Goal: Transaction & Acquisition: Purchase product/service

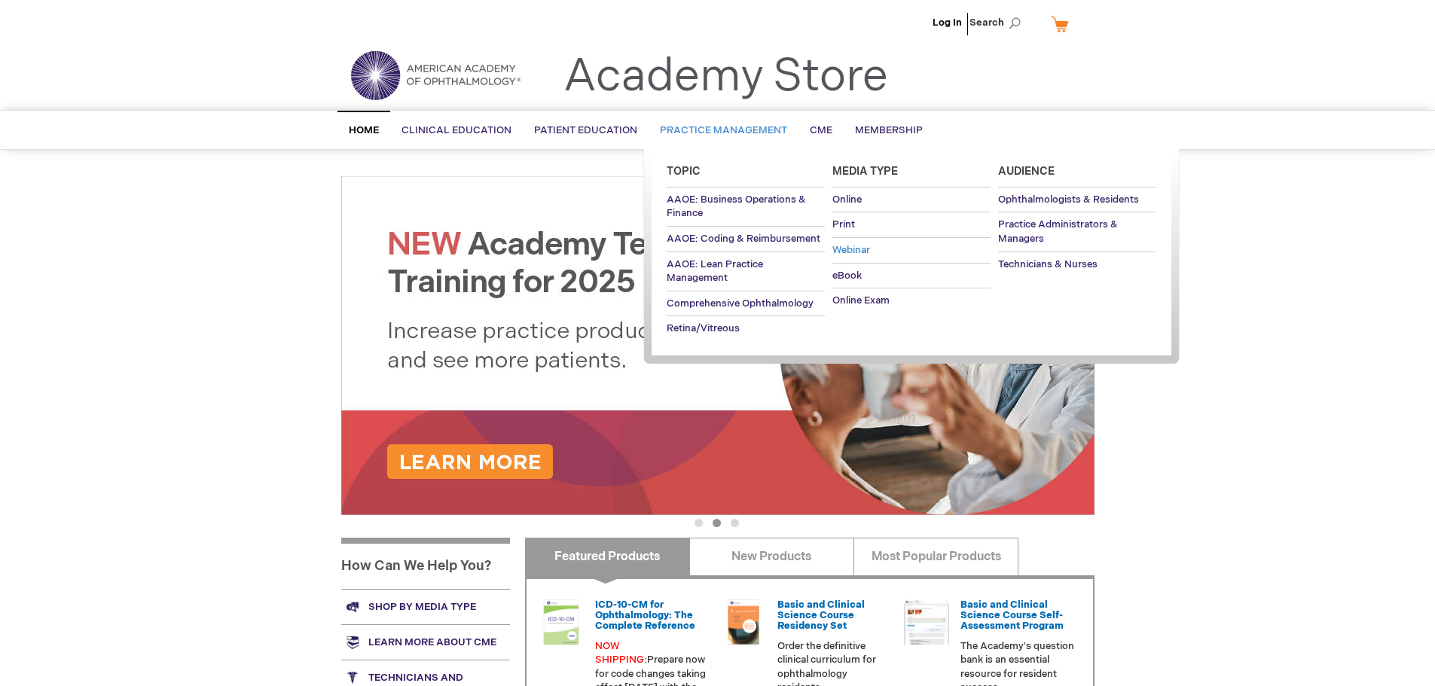
click at [859, 253] on span "Webinar" at bounding box center [852, 250] width 38 height 12
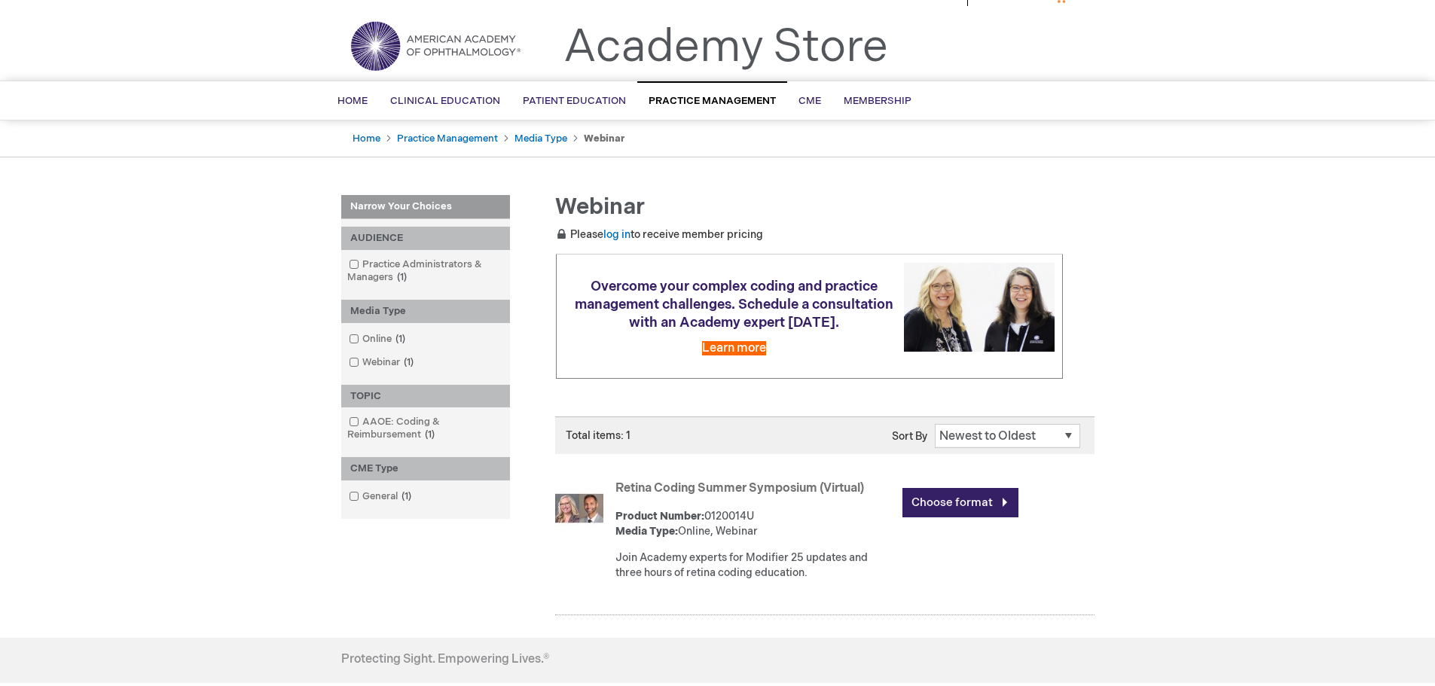
scroll to position [75, 0]
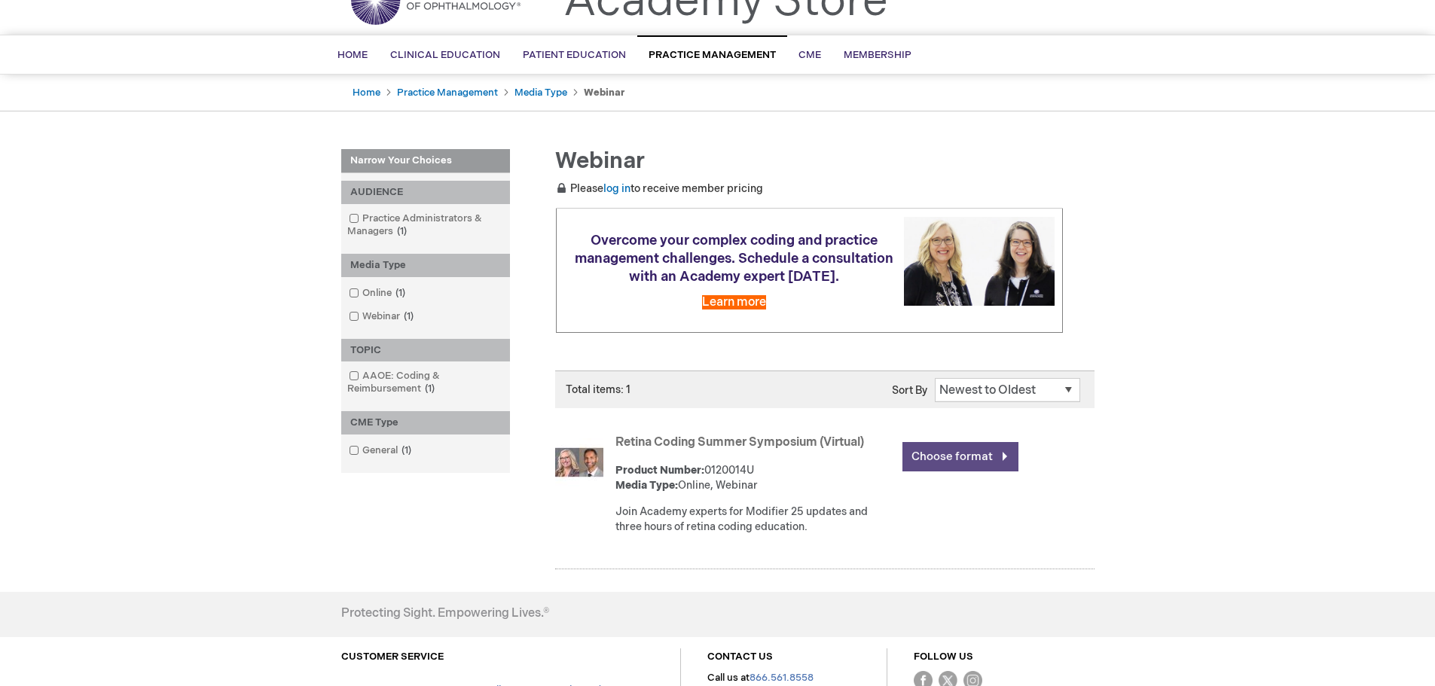
click at [961, 457] on link "Choose format" at bounding box center [961, 456] width 116 height 29
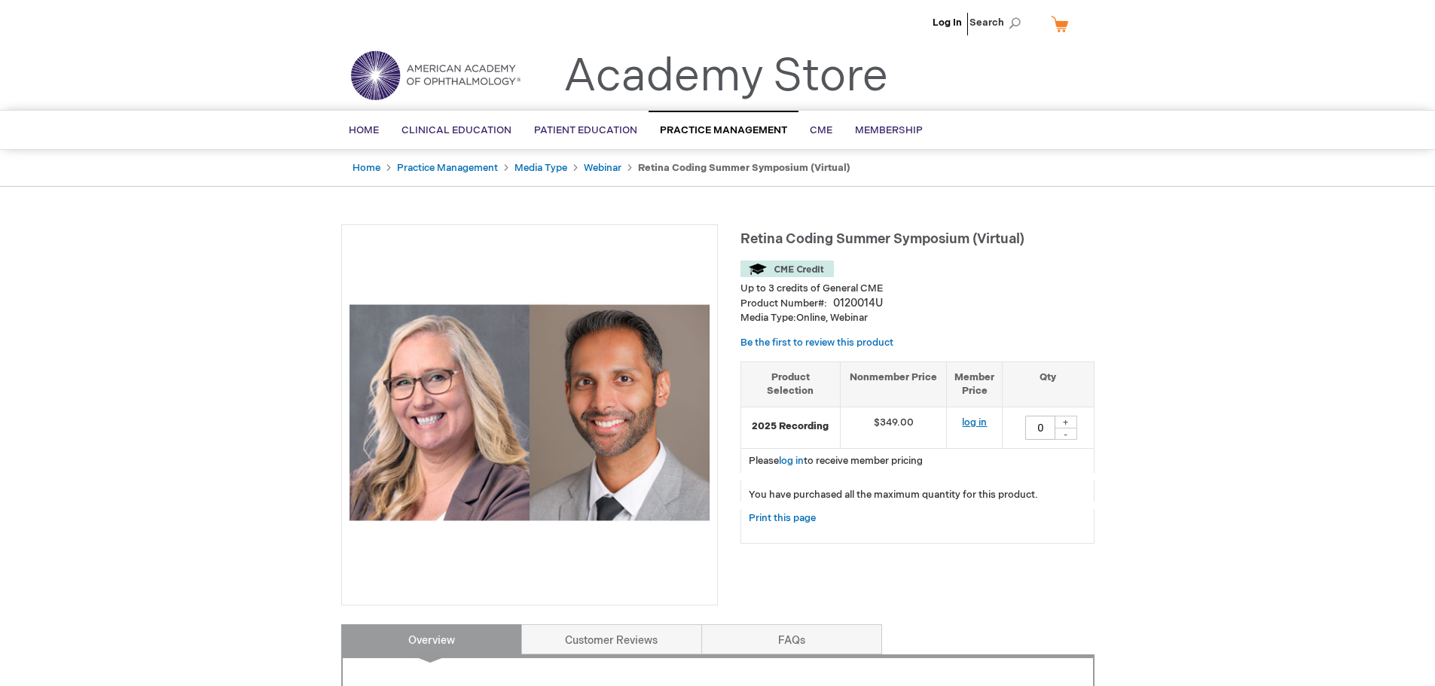
click at [984, 425] on link "log in" at bounding box center [974, 423] width 25 height 12
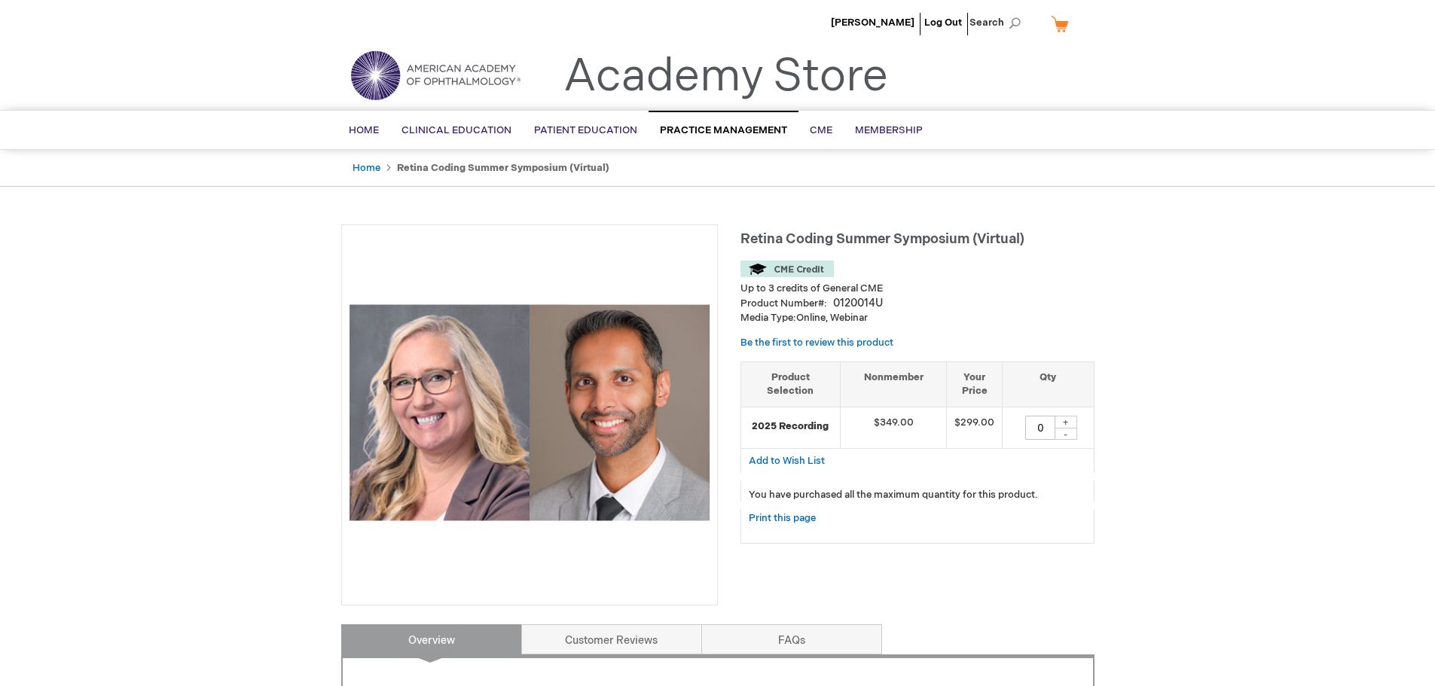
click at [1071, 419] on div "+" at bounding box center [1066, 422] width 23 height 13
click at [1073, 420] on div "+" at bounding box center [1066, 422] width 23 height 13
click at [1068, 437] on div "-" at bounding box center [1066, 434] width 23 height 12
click at [1062, 423] on div "+" at bounding box center [1066, 422] width 23 height 13
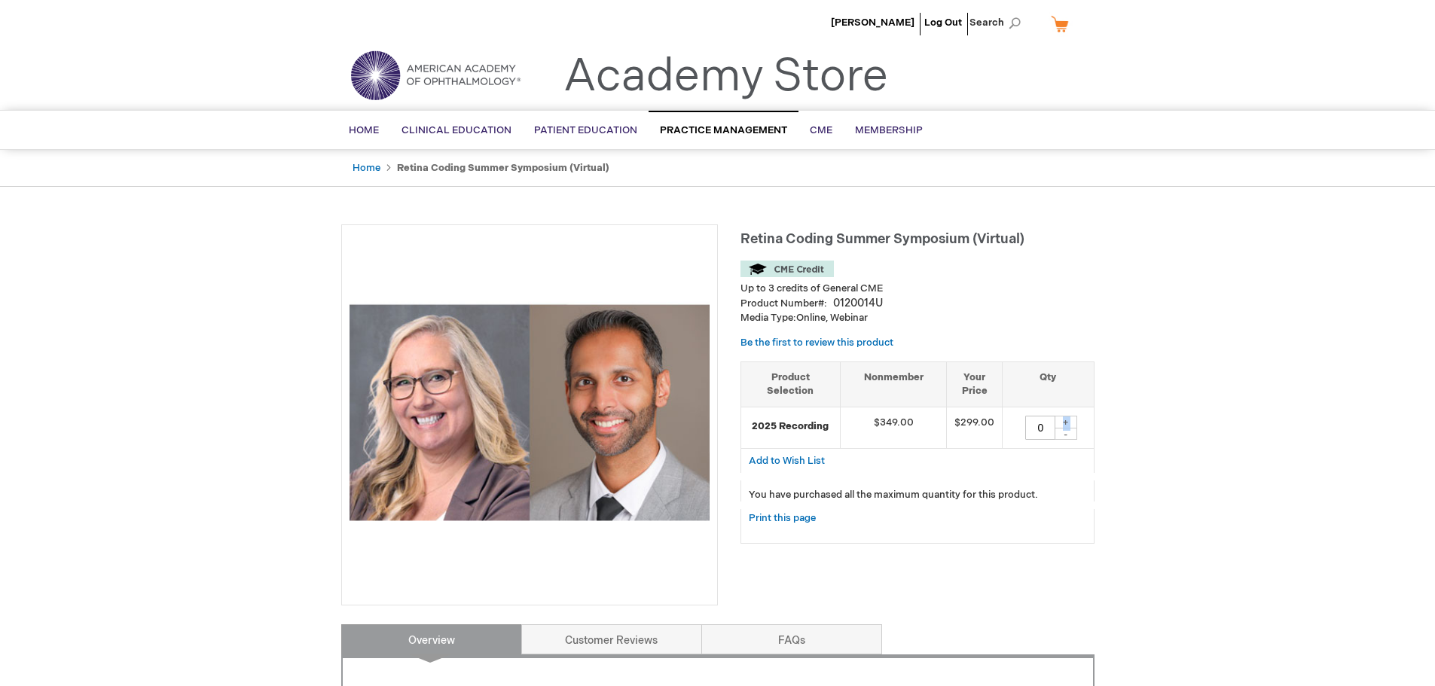
click at [1062, 423] on div "+" at bounding box center [1066, 422] width 23 height 13
drag, startPoint x: 873, startPoint y: 302, endPoint x: 833, endPoint y: 304, distance: 40.8
click at [833, 304] on div "0120014U" at bounding box center [858, 303] width 50 height 15
copy div "0120014"
click at [1068, 418] on div "+" at bounding box center [1066, 422] width 23 height 13
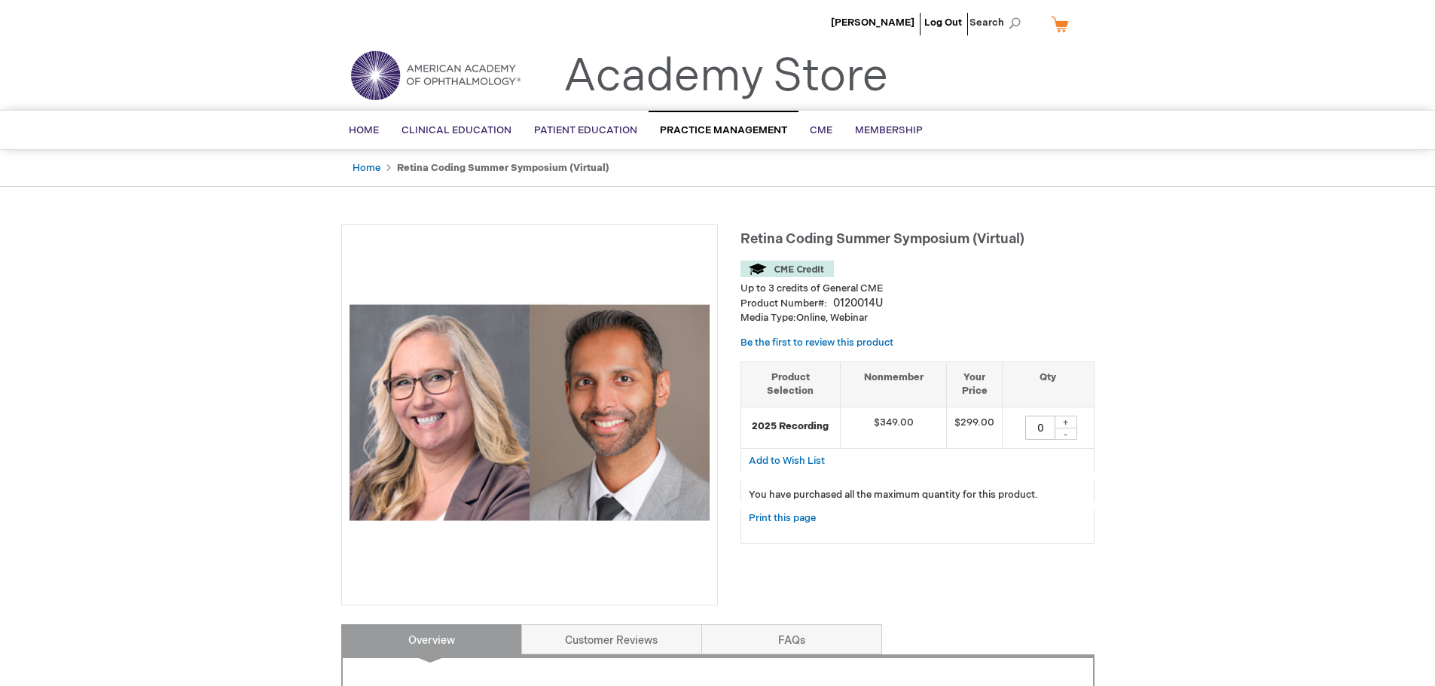
click at [1060, 429] on div "0 + -" at bounding box center [1047, 428] width 75 height 24
click at [1071, 423] on div "+" at bounding box center [1066, 422] width 23 height 13
type input "0"
click at [1071, 423] on div "+" at bounding box center [1066, 422] width 23 height 13
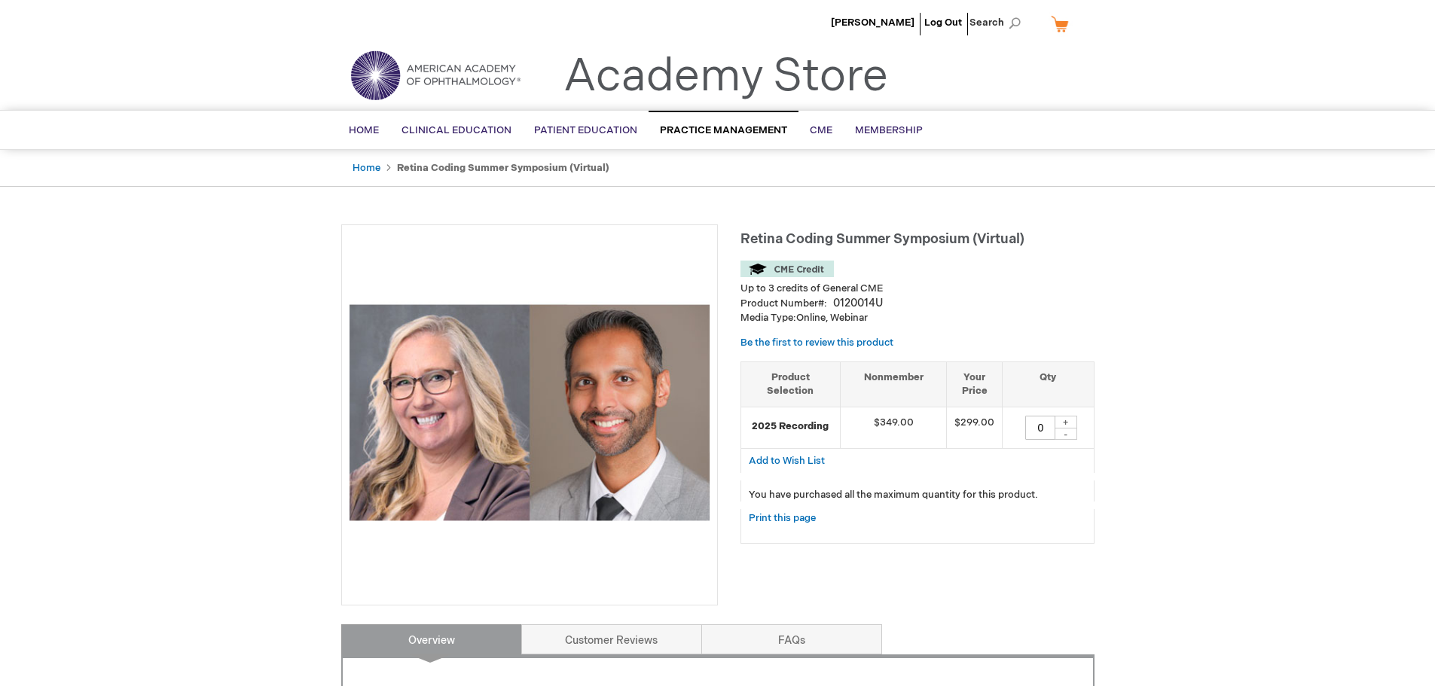
click at [1053, 426] on input "0" at bounding box center [1041, 428] width 30 height 24
click at [1056, 425] on div "+" at bounding box center [1066, 422] width 23 height 13
click at [1068, 425] on div "+" at bounding box center [1066, 422] width 23 height 13
click at [1067, 431] on div "-" at bounding box center [1066, 434] width 23 height 12
click at [1067, 423] on div "+" at bounding box center [1066, 422] width 23 height 13
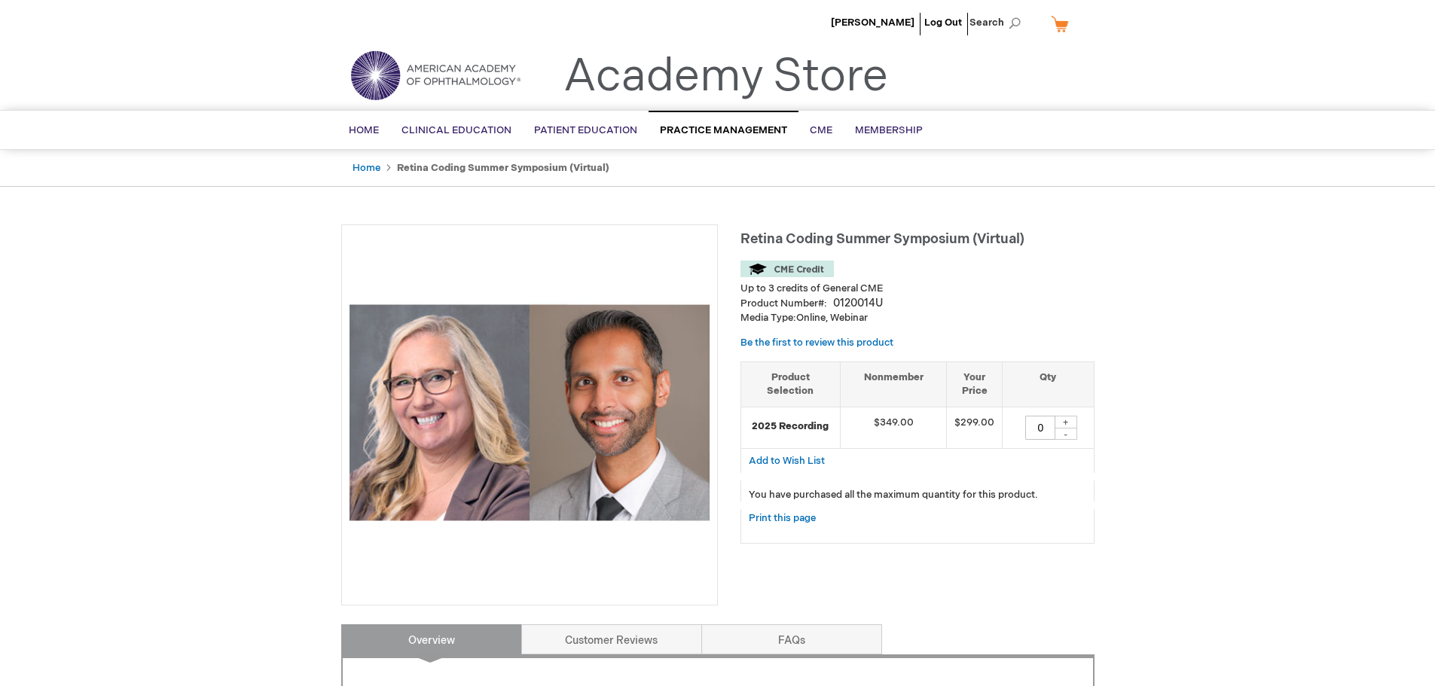
click at [1067, 422] on div "+" at bounding box center [1066, 422] width 23 height 13
drag, startPoint x: 1067, startPoint y: 422, endPoint x: 1060, endPoint y: 395, distance: 28.0
click at [1067, 414] on td "0 + -" at bounding box center [1048, 427] width 91 height 41
click at [485, 71] on img at bounding box center [435, 75] width 181 height 54
click at [887, 294] on li "Up to 3 credits of General CME" at bounding box center [918, 289] width 354 height 14
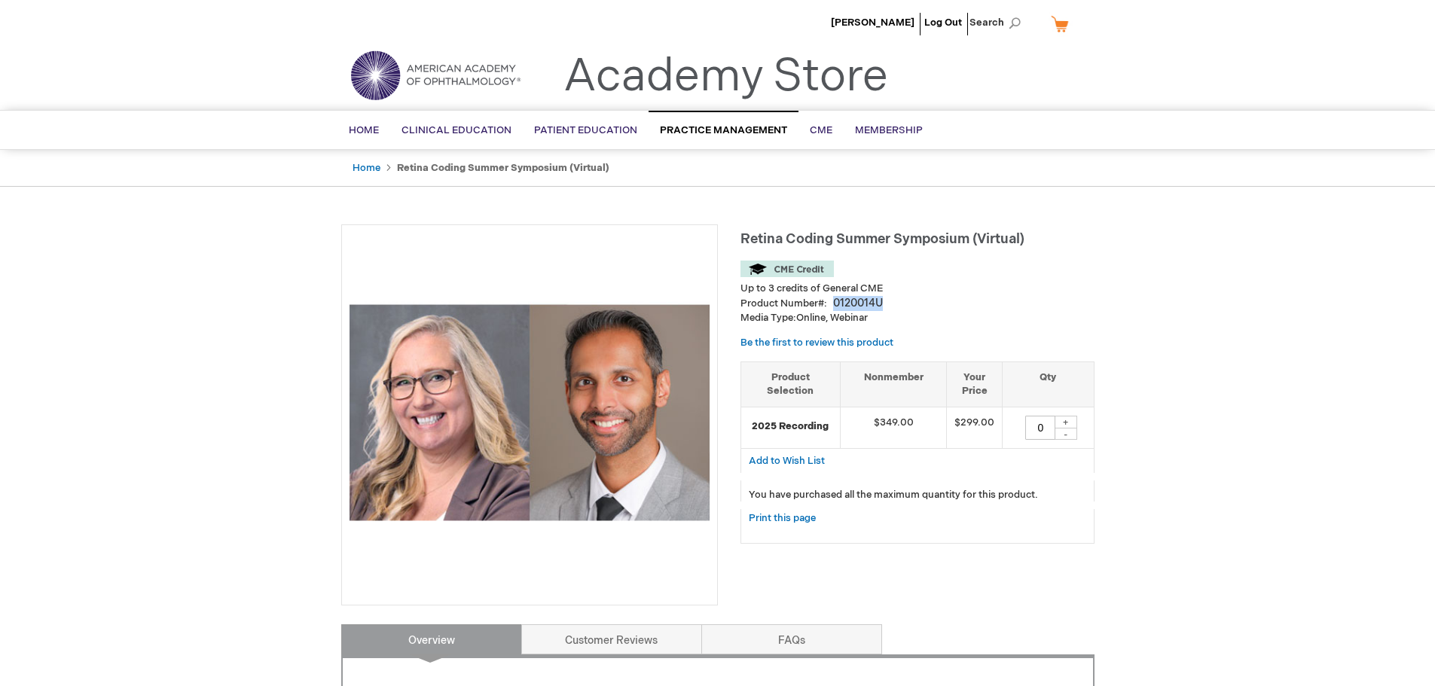
drag, startPoint x: 883, startPoint y: 302, endPoint x: 835, endPoint y: 301, distance: 48.2
click at [835, 301] on div "Product Number 0120014U" at bounding box center [918, 303] width 354 height 15
copy div "0120014U"
click at [897, 300] on div "Product Number 0120014U" at bounding box center [918, 303] width 354 height 15
drag, startPoint x: 885, startPoint y: 302, endPoint x: 835, endPoint y: 304, distance: 50.5
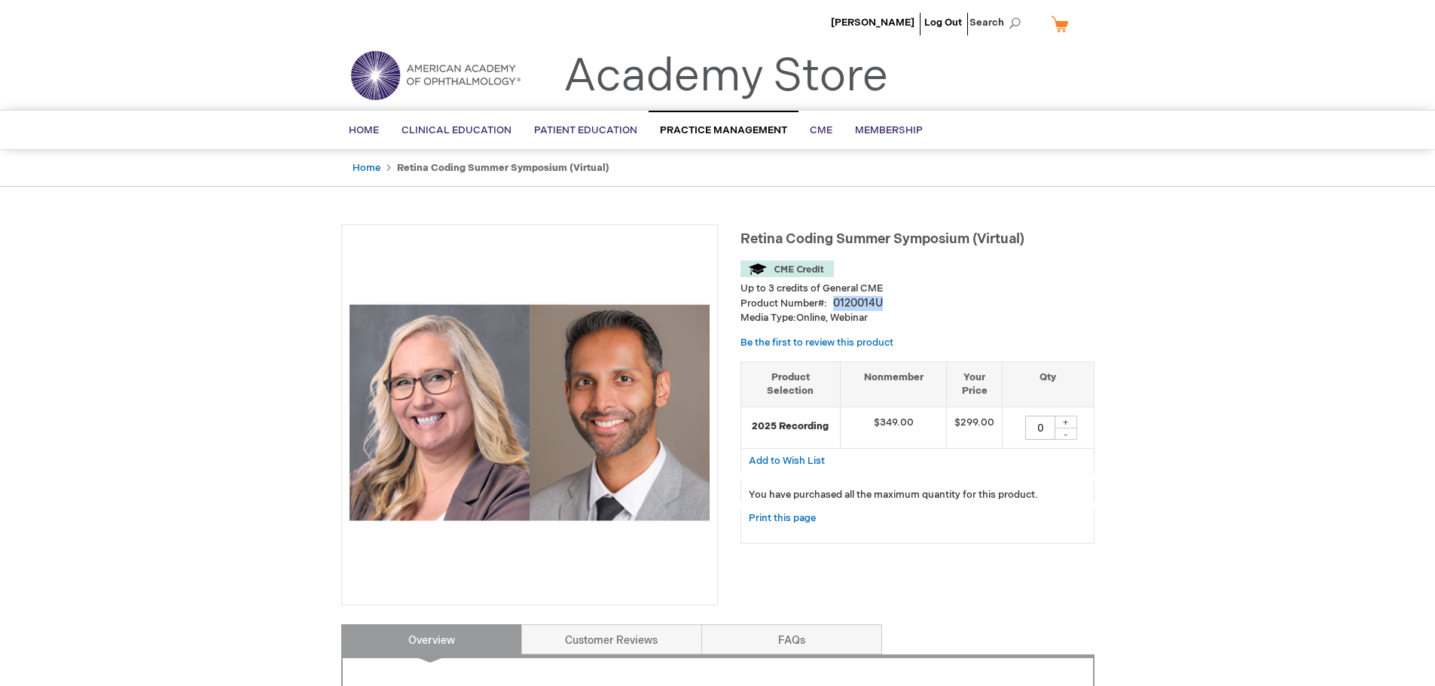
click at [835, 304] on div "Product Number 0120014U" at bounding box center [918, 303] width 354 height 15
copy div "0120014U"
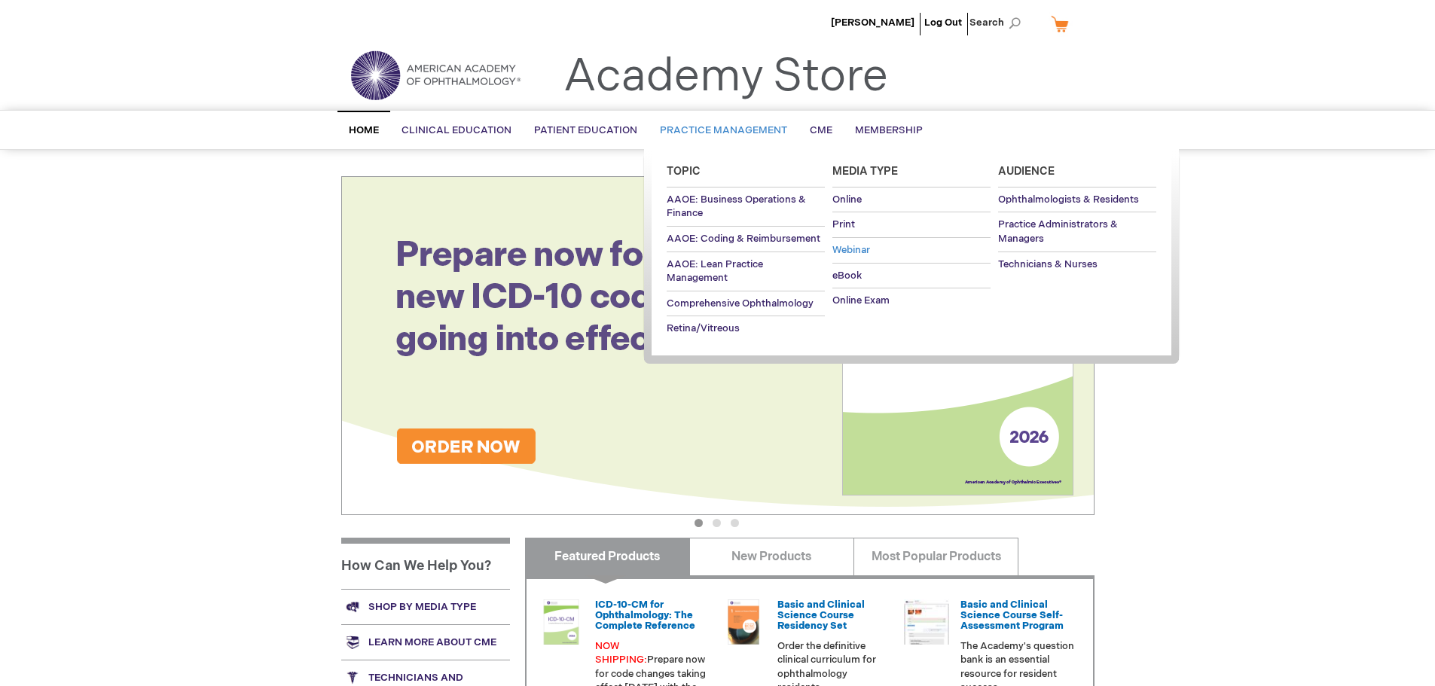
click at [847, 249] on span "Webinar" at bounding box center [852, 250] width 38 height 12
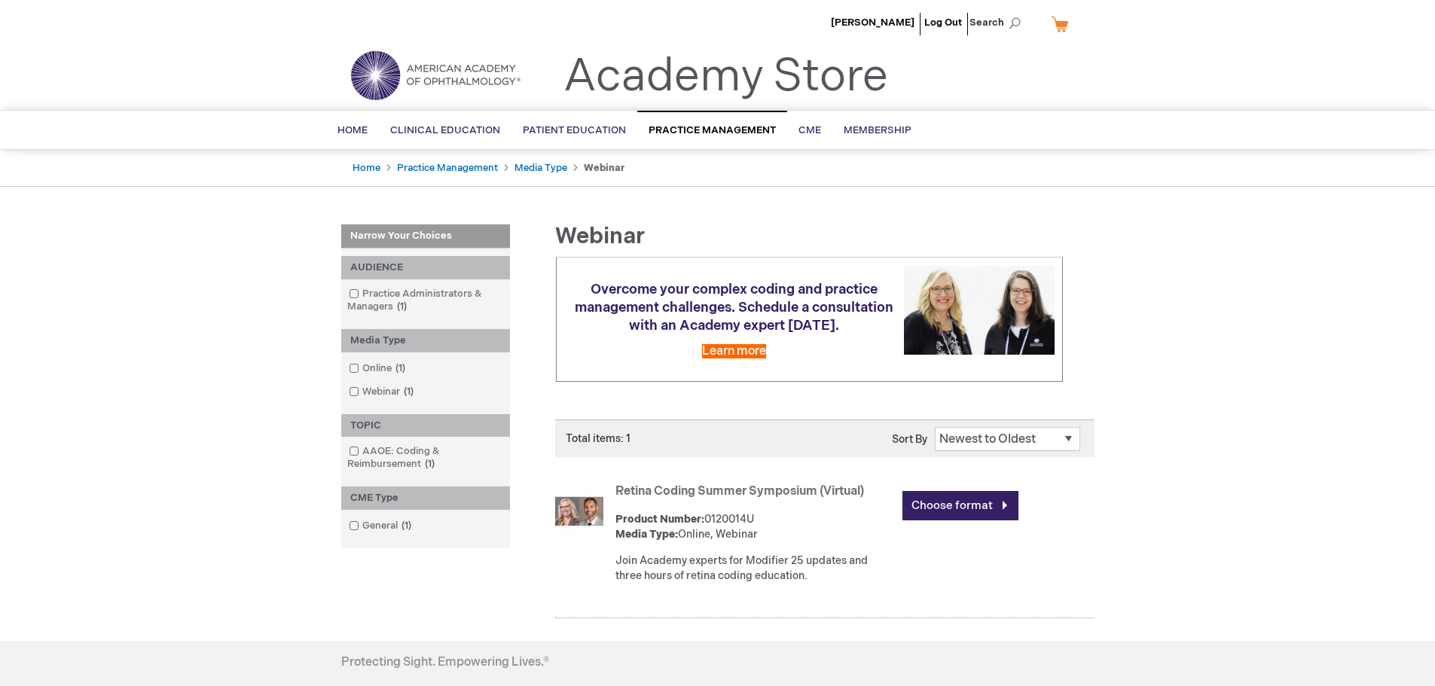
click at [748, 531] on div "Product Number: 0120014U Media Type: Online, Webinar" at bounding box center [756, 527] width 280 height 30
click at [922, 521] on link "Choose format" at bounding box center [961, 505] width 116 height 29
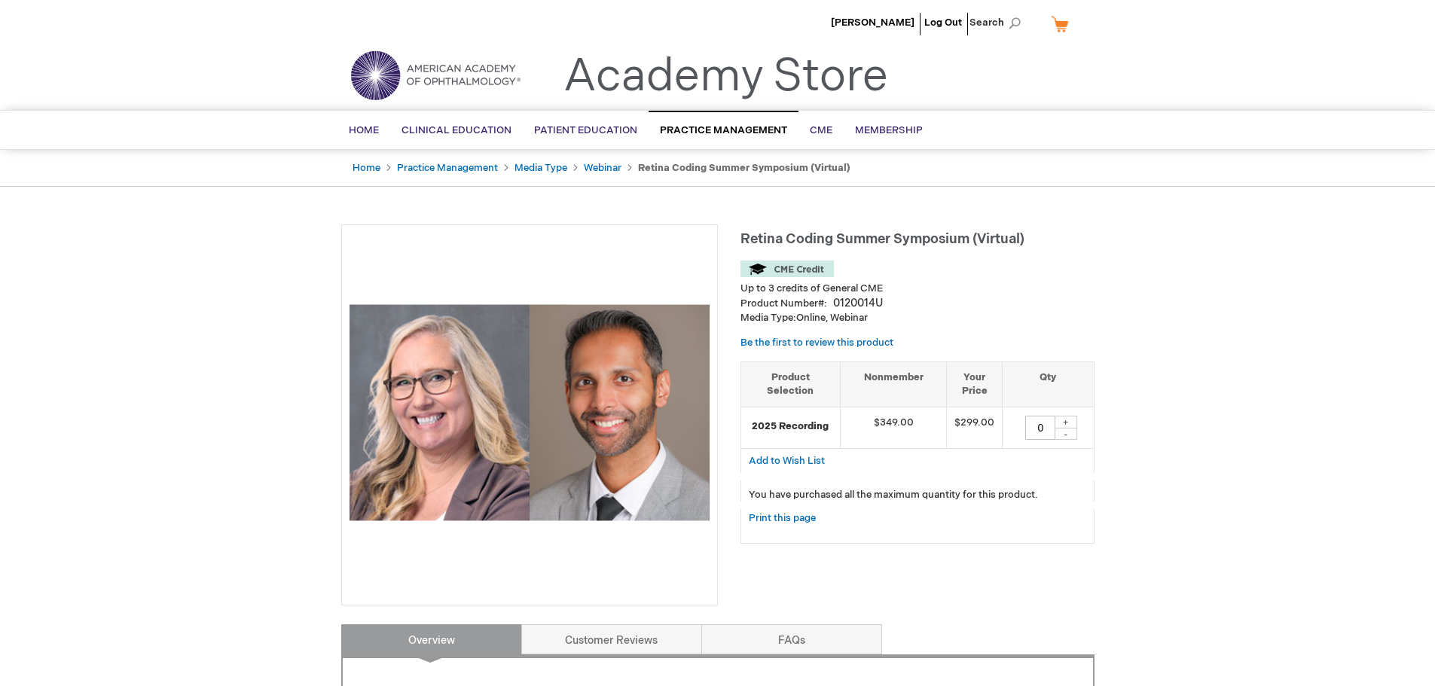
click at [1068, 425] on div "+" at bounding box center [1066, 422] width 23 height 13
click at [1073, 433] on div "-" at bounding box center [1066, 434] width 23 height 12
click at [872, 301] on div "0120014U" at bounding box center [858, 303] width 50 height 15
drag, startPoint x: 872, startPoint y: 301, endPoint x: 836, endPoint y: 307, distance: 36.7
click at [836, 307] on div "0120014U" at bounding box center [858, 303] width 50 height 15
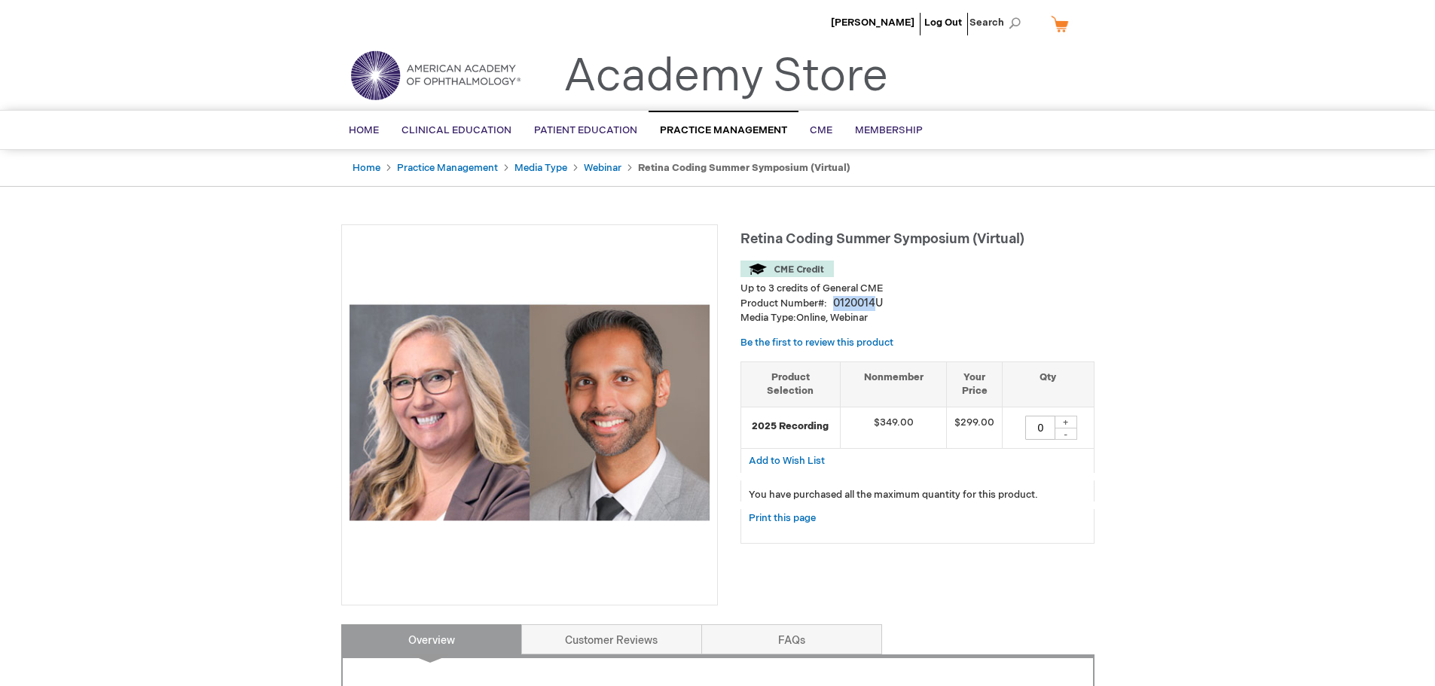
copy div "0120014"
click at [908, 298] on div "Product Number 0120014U" at bounding box center [918, 303] width 354 height 15
drag, startPoint x: 889, startPoint y: 298, endPoint x: 834, endPoint y: 302, distance: 55.1
click at [834, 302] on div "Product Number 0120014U" at bounding box center [918, 303] width 354 height 15
copy div "0120014U"
